Goal: Check status

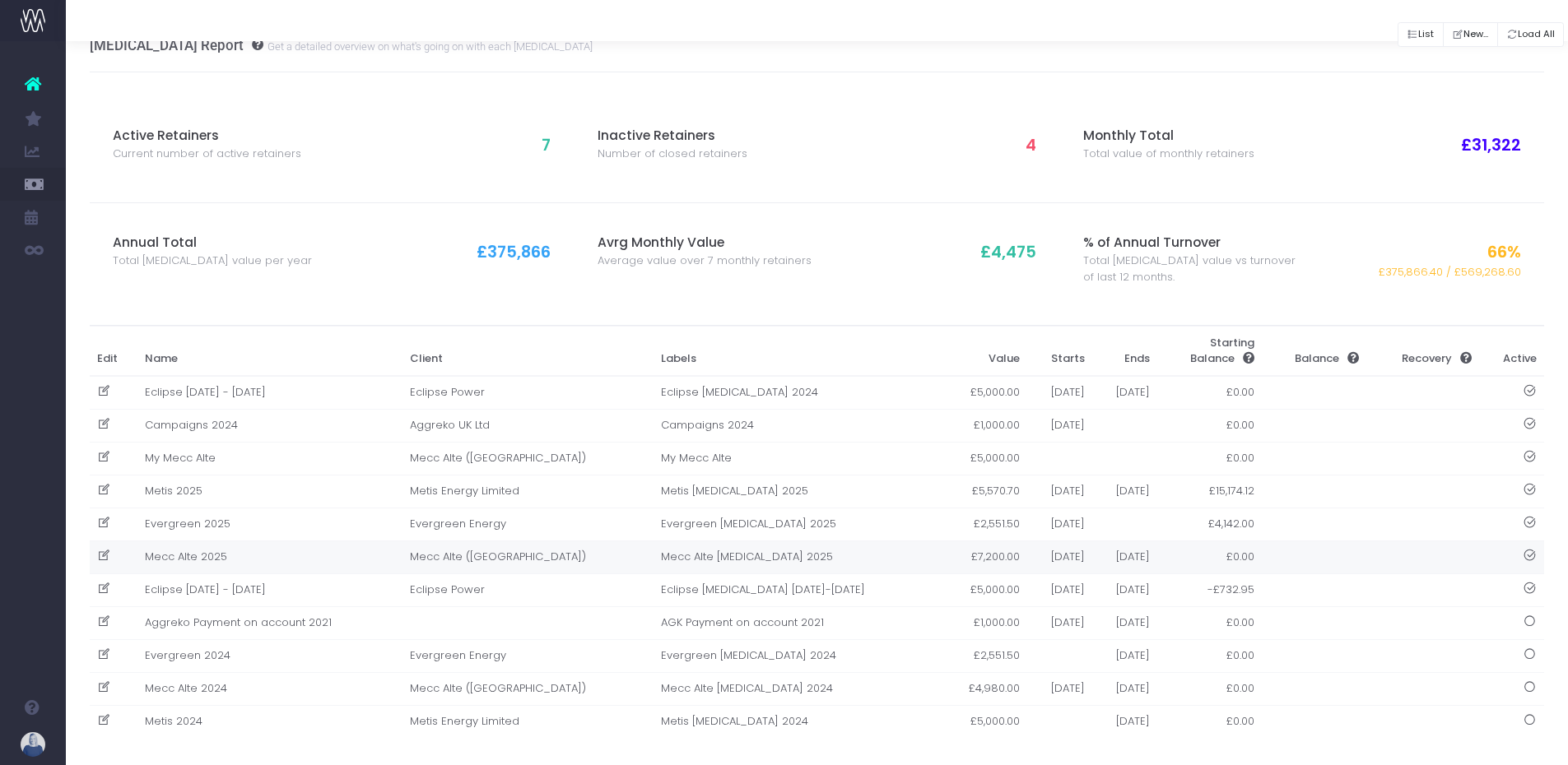
scroll to position [37, 0]
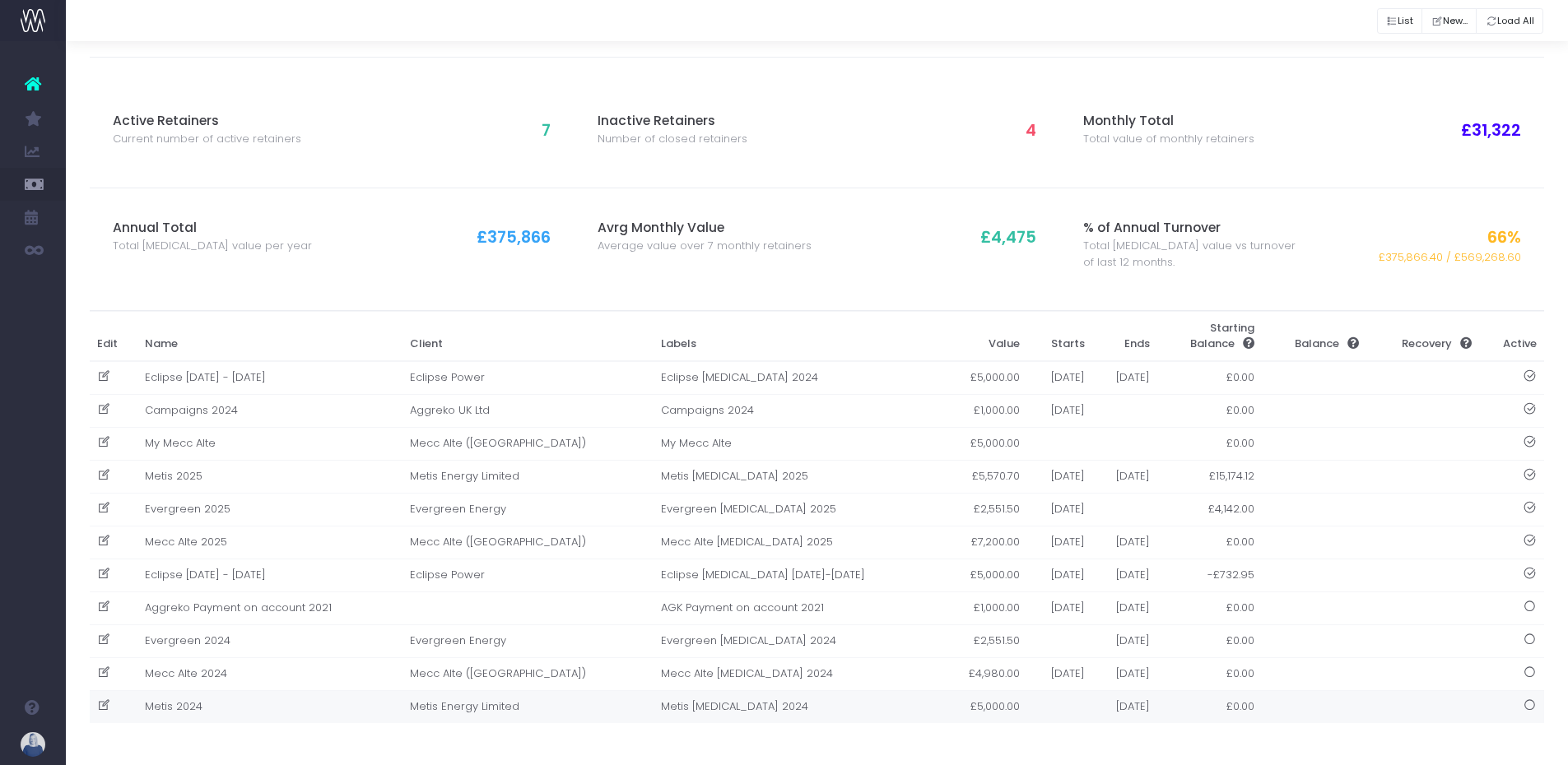
click at [215, 715] on td "Metis 2024" at bounding box center [270, 707] width 265 height 33
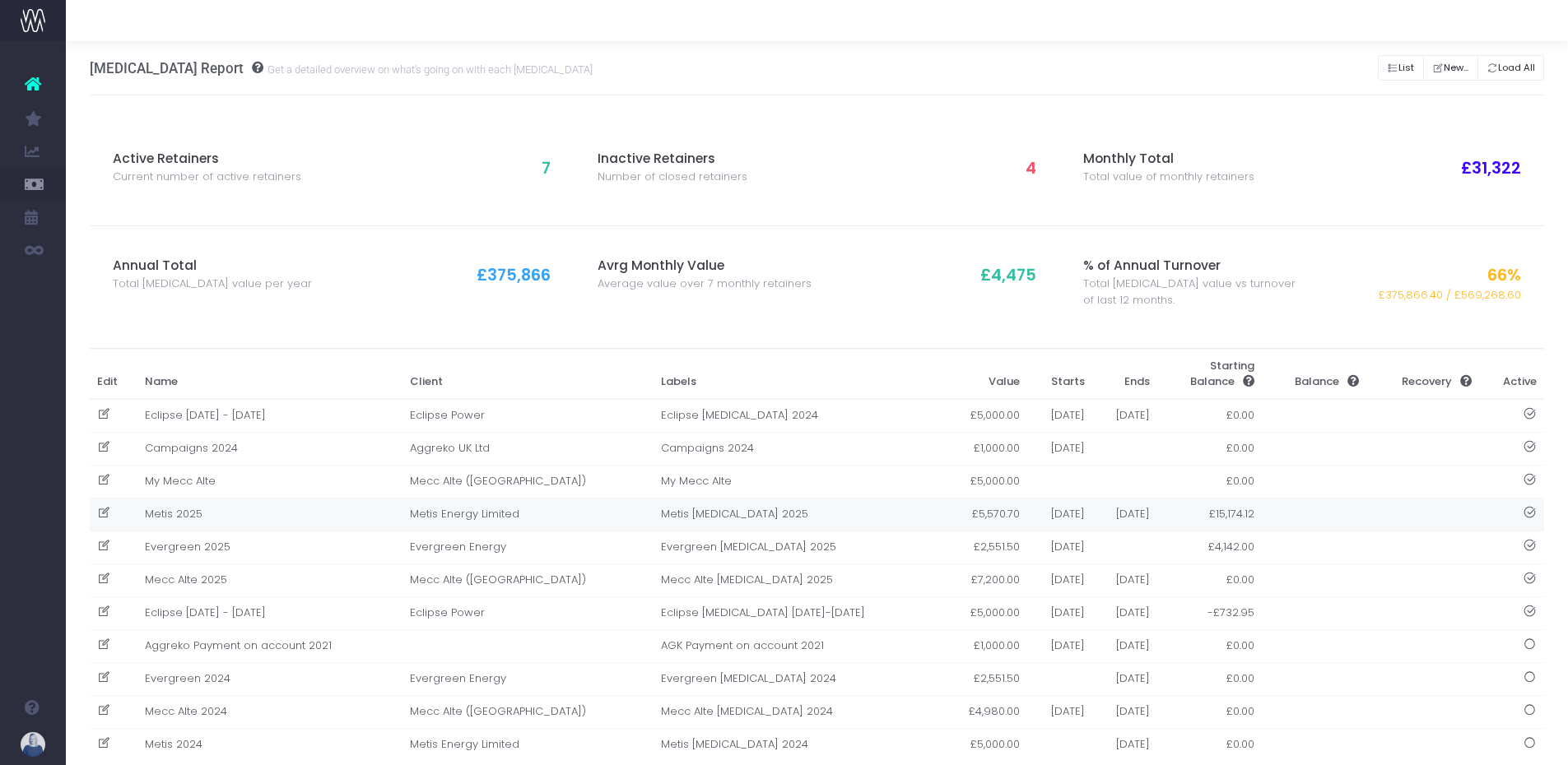
click at [241, 525] on td "Metis 2025" at bounding box center [270, 514] width 265 height 33
drag, startPoint x: 241, startPoint y: 525, endPoint x: 192, endPoint y: 522, distance: 49.1
click at [192, 522] on div at bounding box center [784, 382] width 1568 height 765
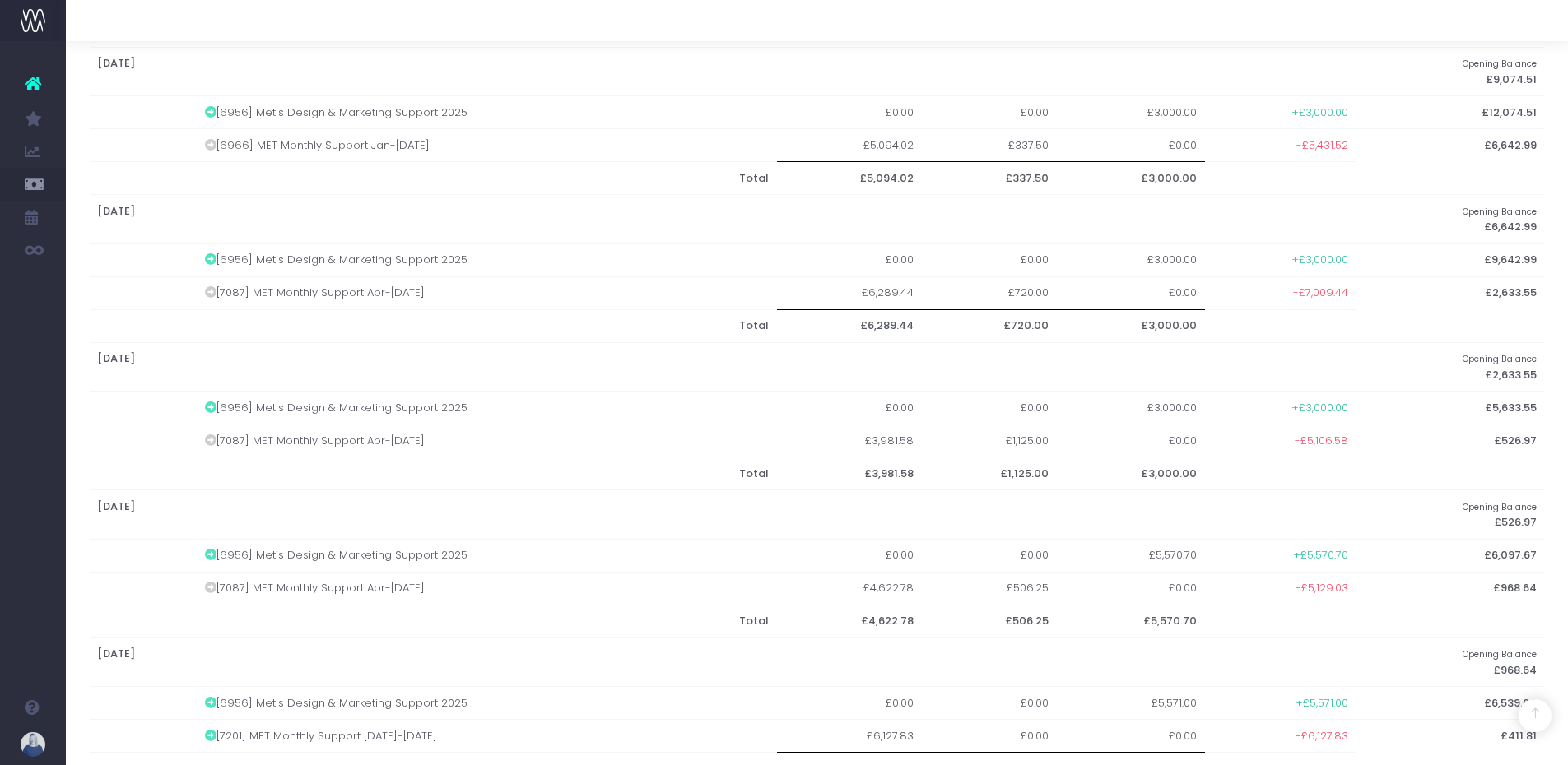
scroll to position [919, 0]
